Goal: Information Seeking & Learning: Find specific page/section

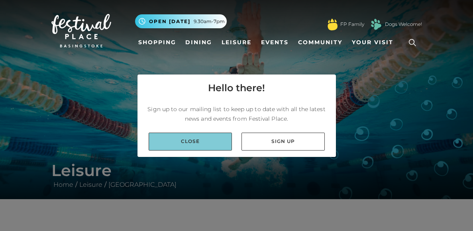
click at [209, 144] on link "Close" at bounding box center [190, 142] width 83 height 18
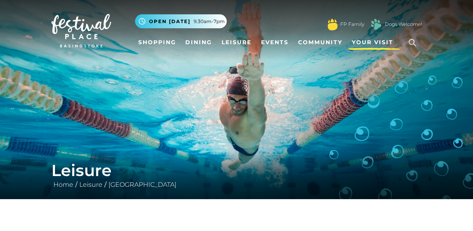
click at [359, 43] on span "Your Visit" at bounding box center [372, 42] width 41 height 8
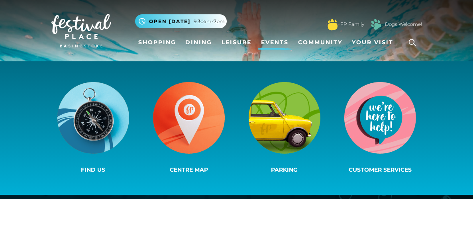
click at [275, 36] on link "Events" at bounding box center [275, 42] width 34 height 15
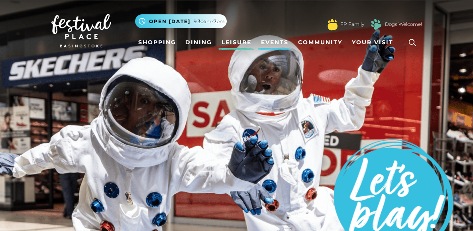
click at [224, 43] on link "Leisure" at bounding box center [236, 42] width 36 height 15
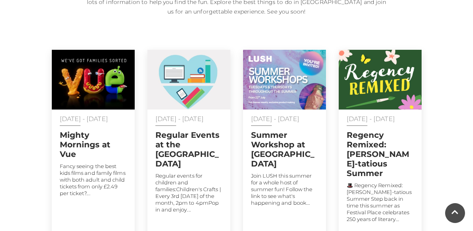
scroll to position [413, 0]
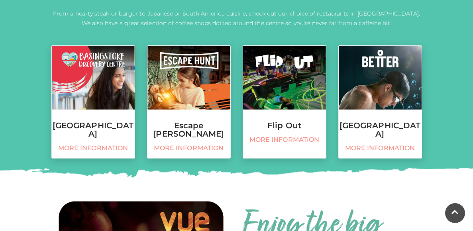
scroll to position [338, 0]
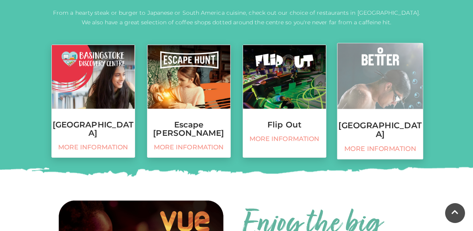
click at [405, 63] on img at bounding box center [379, 76] width 85 height 66
click at [403, 126] on h3 "Basingstoke Sports Centre" at bounding box center [379, 129] width 85 height 17
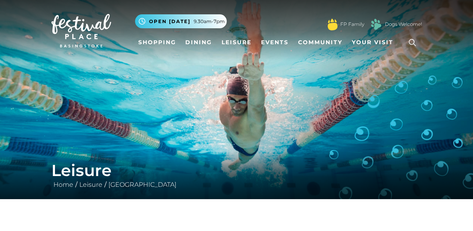
click at [396, 100] on img at bounding box center [236, 99] width 473 height 199
click at [211, 24] on span "9.30am-7pm" at bounding box center [209, 21] width 31 height 7
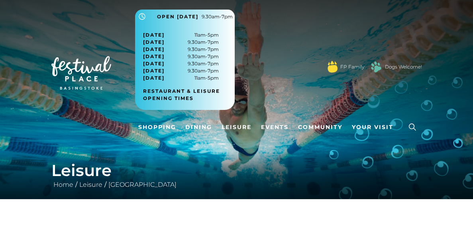
click at [147, 50] on span "[DATE]" at bounding box center [154, 49] width 22 height 7
click at [184, 13] on span "Open [DATE]" at bounding box center [177, 16] width 41 height 7
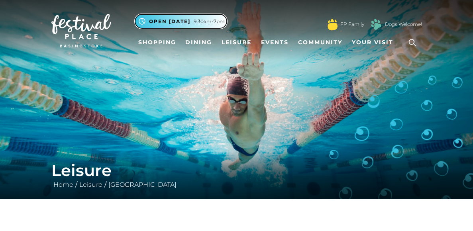
click at [194, 22] on span "9.30am-7pm" at bounding box center [209, 21] width 31 height 7
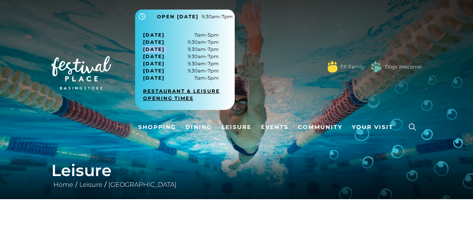
click at [184, 97] on link "Restaurant & Leisure opening times" at bounding box center [188, 95] width 90 height 14
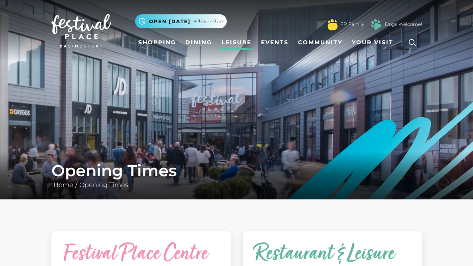
click at [230, 40] on link "Leisure" at bounding box center [236, 42] width 36 height 15
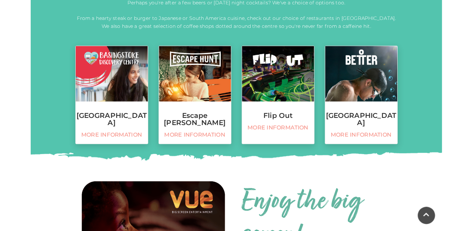
scroll to position [333, 0]
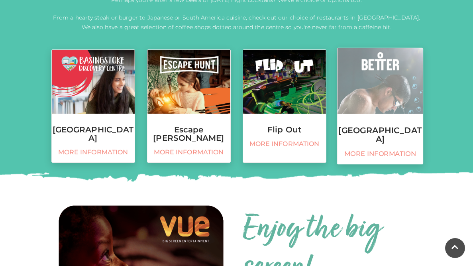
click at [409, 117] on link "[GEOGRAPHIC_DATA] More information" at bounding box center [380, 106] width 86 height 117
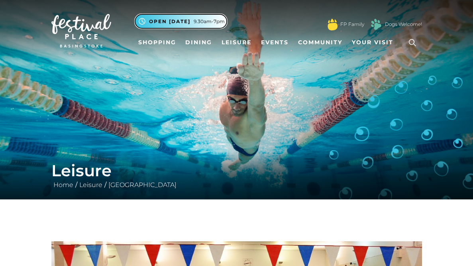
click at [178, 20] on span "Open [DATE]" at bounding box center [169, 21] width 41 height 7
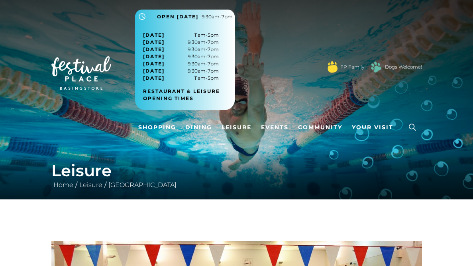
click at [198, 159] on div "Leisure Home / Leisure / [GEOGRAPHIC_DATA]" at bounding box center [236, 175] width 473 height 48
click at [170, 13] on span "Open [DATE]" at bounding box center [177, 16] width 41 height 7
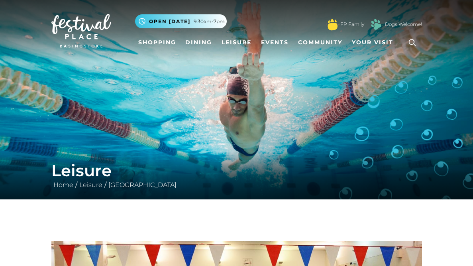
click at [410, 42] on icon at bounding box center [413, 43] width 12 height 12
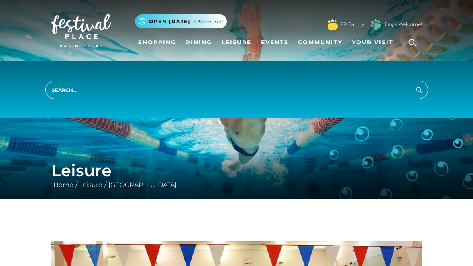
click at [323, 95] on input "search" at bounding box center [236, 90] width 383 height 18
type input "booking forn"
